Goal: Check status: Check status

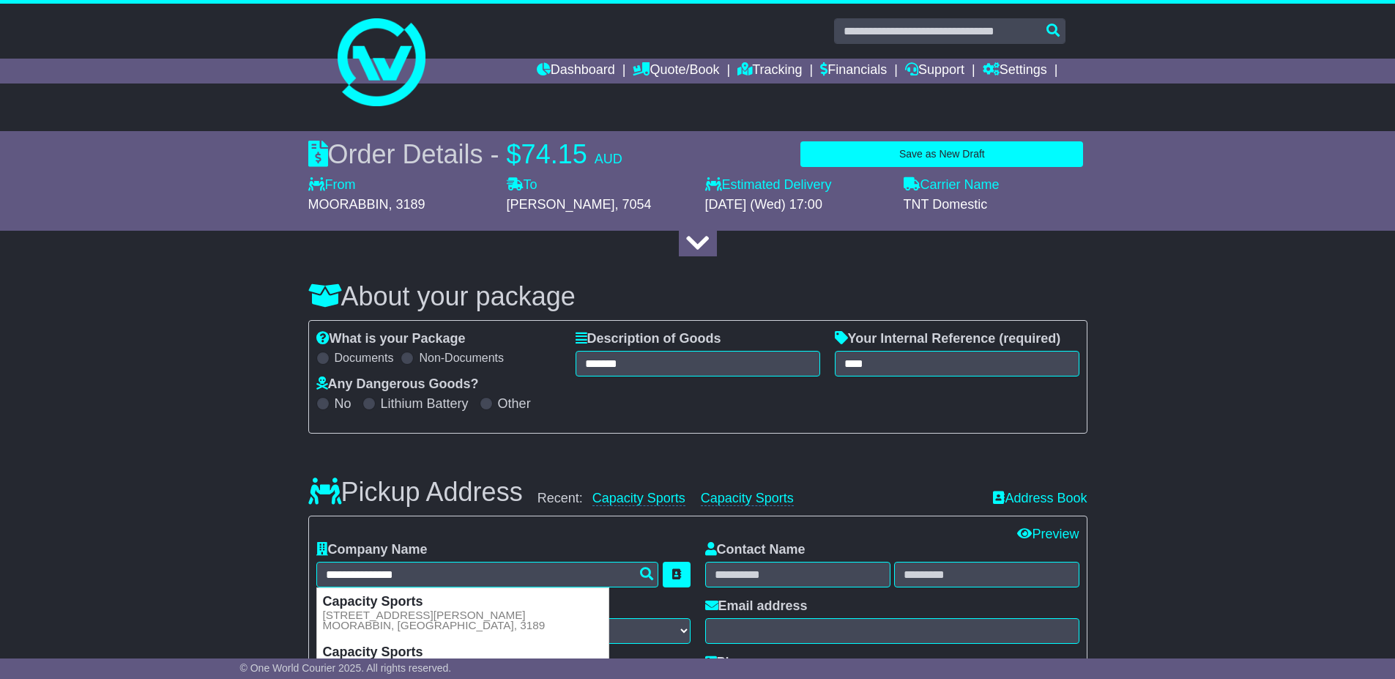
select select "**********"
select select "*****"
click at [756, 68] on link "Tracking" at bounding box center [769, 71] width 64 height 25
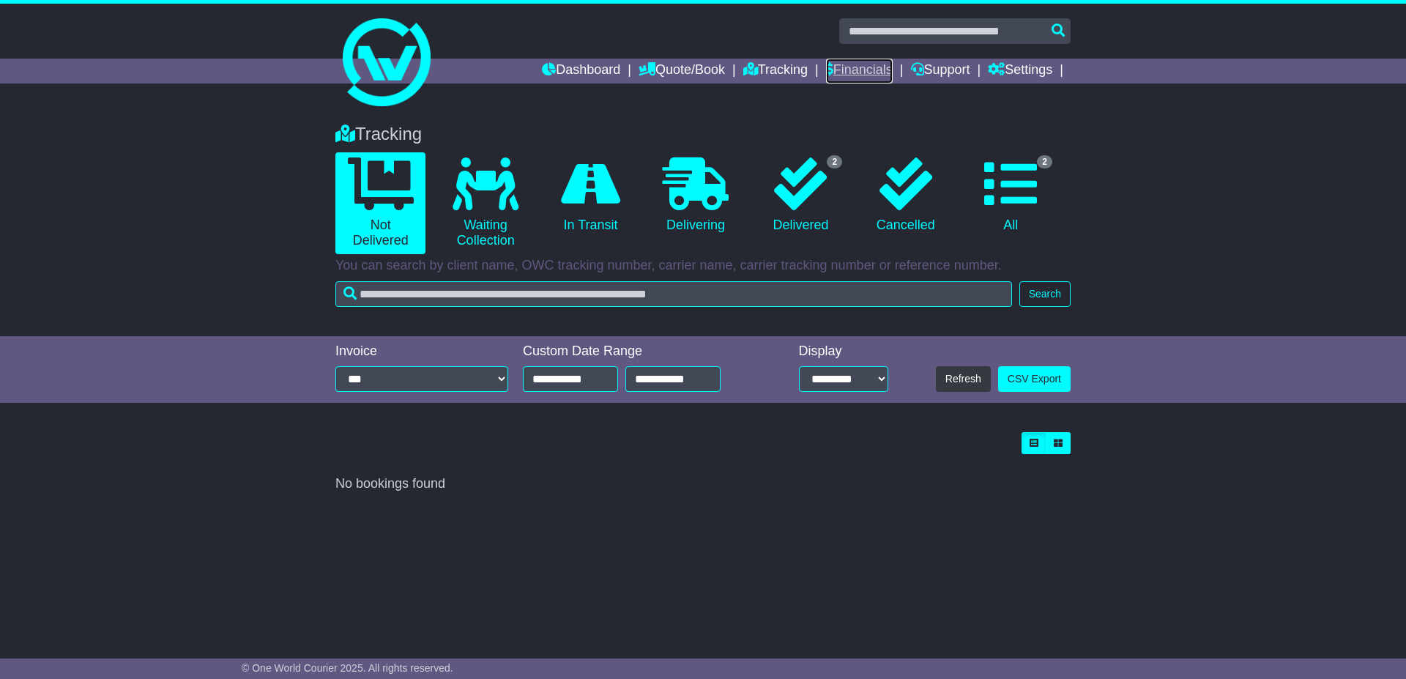
click at [848, 76] on link "Financials" at bounding box center [859, 71] width 67 height 25
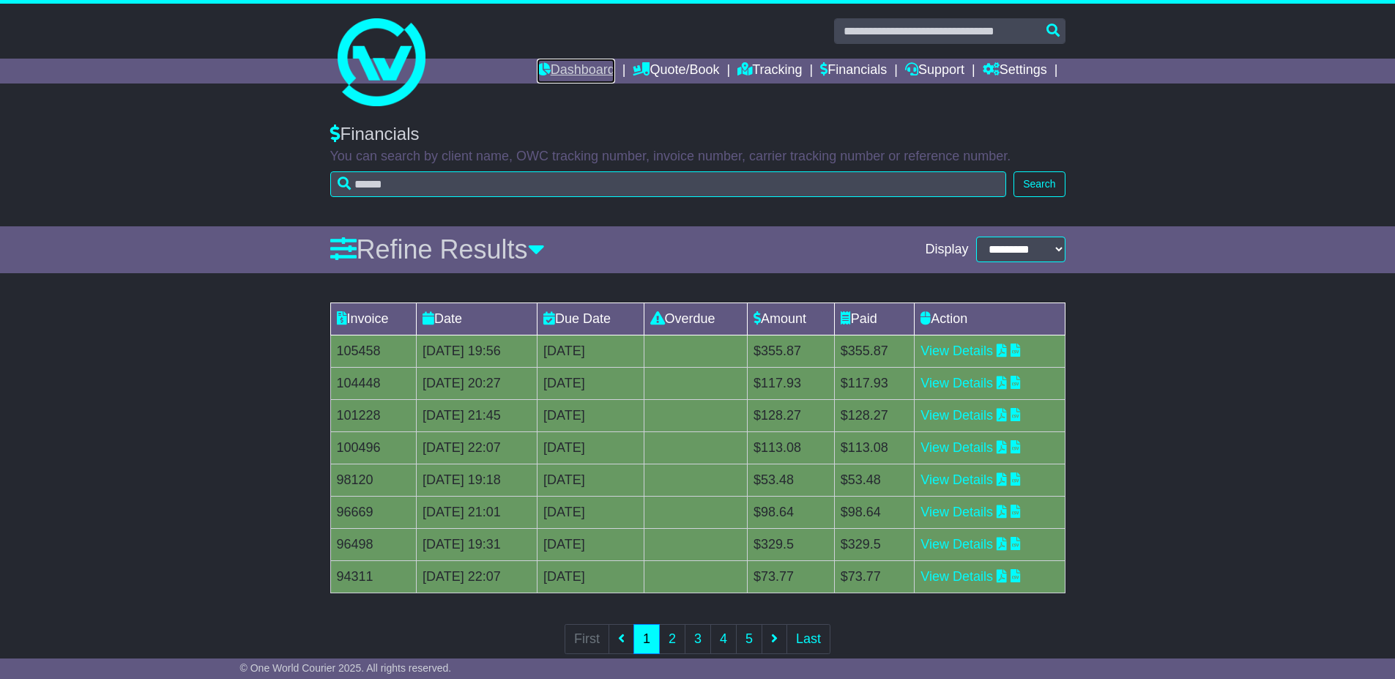
click at [568, 70] on link "Dashboard" at bounding box center [576, 71] width 78 height 25
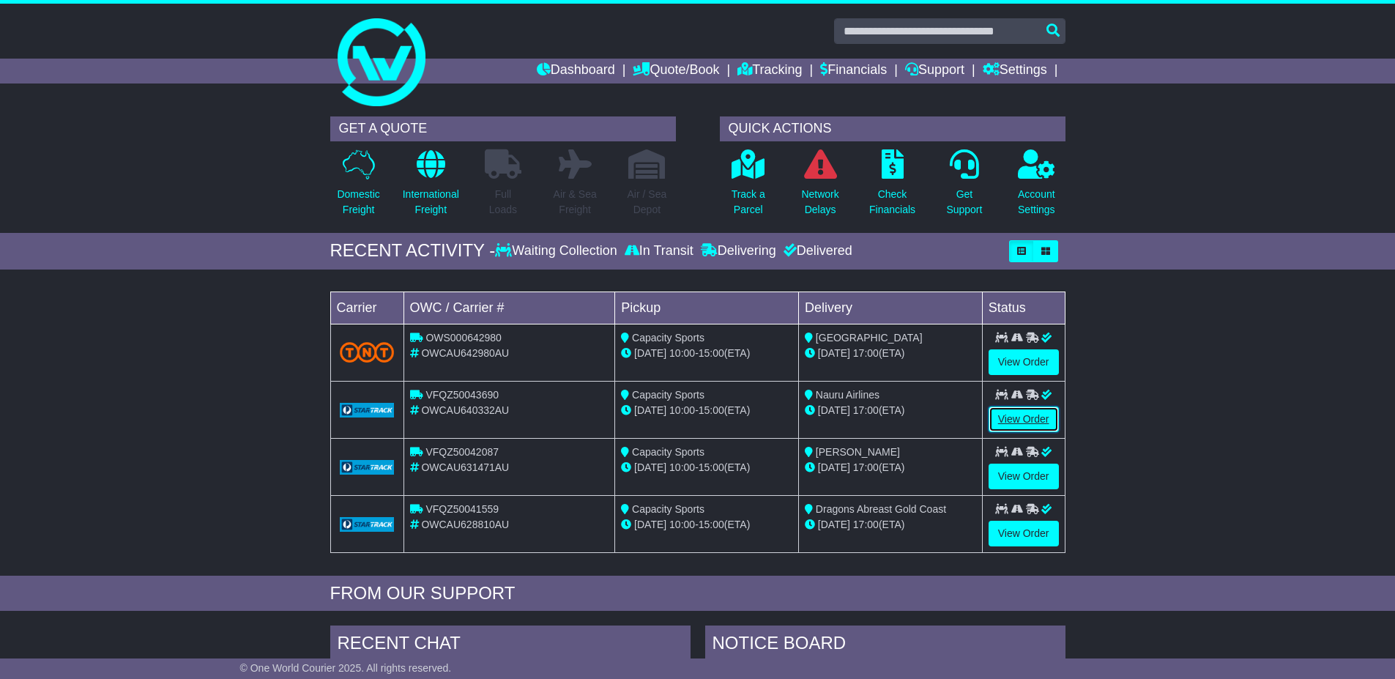
click at [1028, 424] on link "View Order" at bounding box center [1024, 419] width 70 height 26
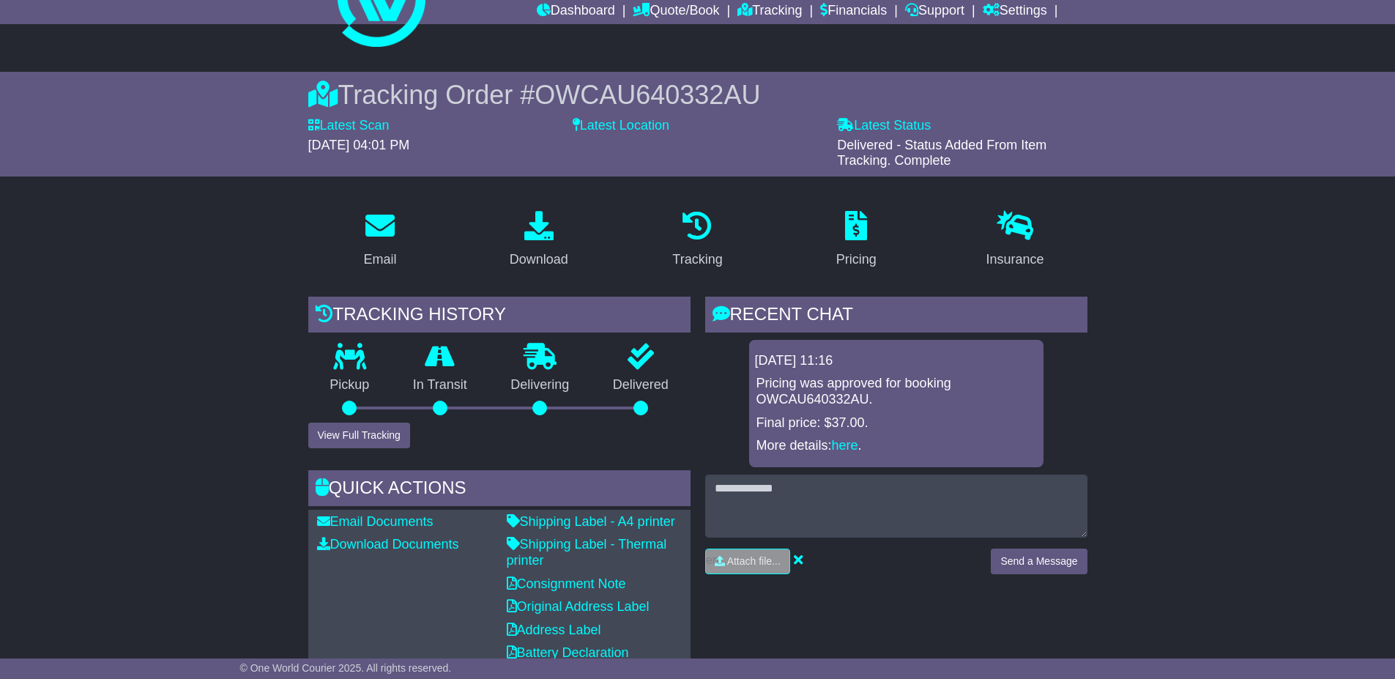
scroll to position [63, 0]
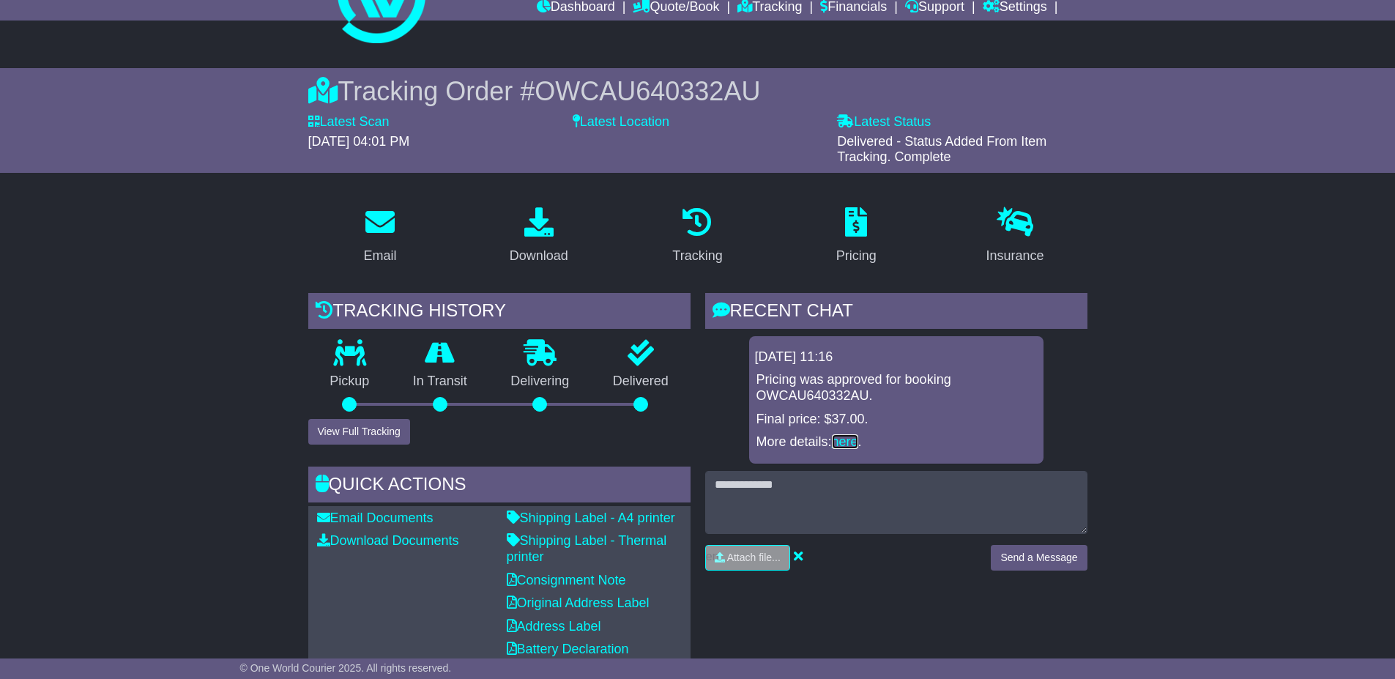
click at [851, 442] on link "here" at bounding box center [845, 441] width 26 height 15
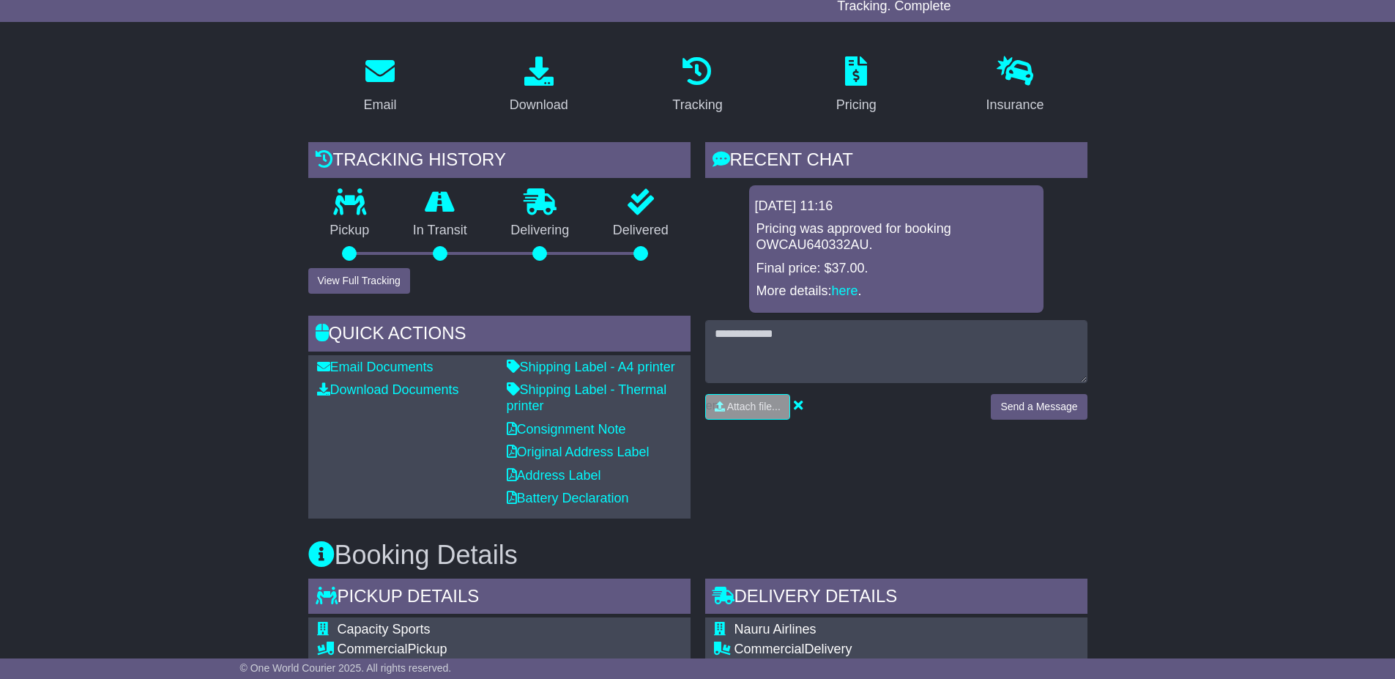
scroll to position [215, 0]
click at [581, 434] on link "Consignment Note" at bounding box center [566, 428] width 119 height 15
click at [583, 435] on link "Consignment Note" at bounding box center [566, 428] width 119 height 15
click at [590, 367] on link "Shipping Label - A4 printer" at bounding box center [591, 366] width 168 height 15
